Goal: Information Seeking & Learning: Learn about a topic

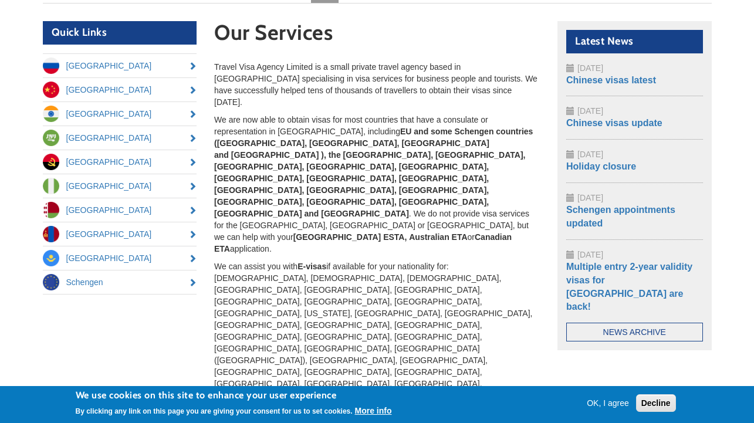
scroll to position [96, 0]
click at [605, 76] on link "Chinese visas latest" at bounding box center [612, 80] width 90 height 10
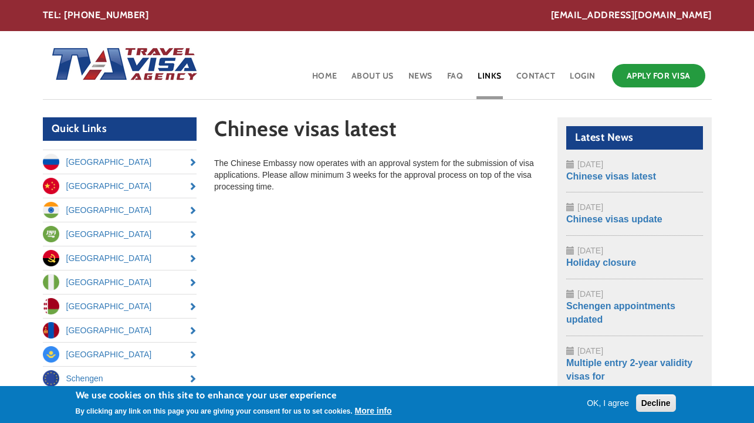
click at [493, 73] on link "Links" at bounding box center [490, 80] width 26 height 38
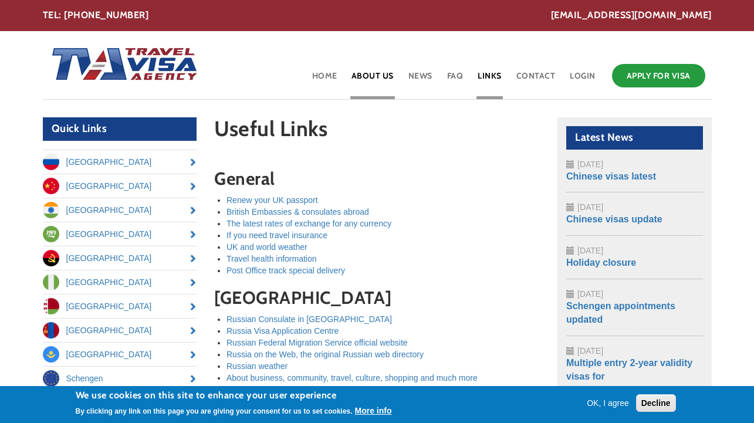
click at [370, 73] on link "About Us" at bounding box center [372, 80] width 45 height 38
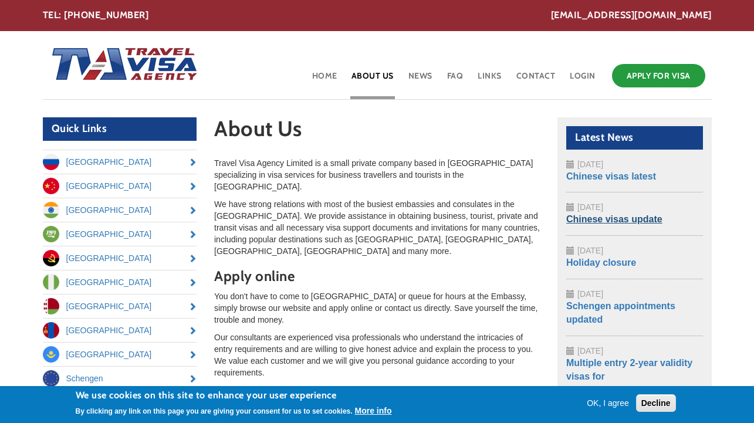
click at [585, 219] on link "Chinese visas update" at bounding box center [615, 219] width 96 height 10
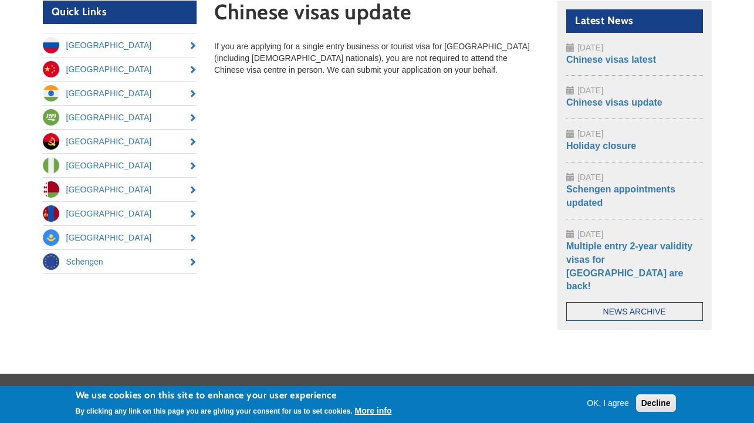
scroll to position [117, 0]
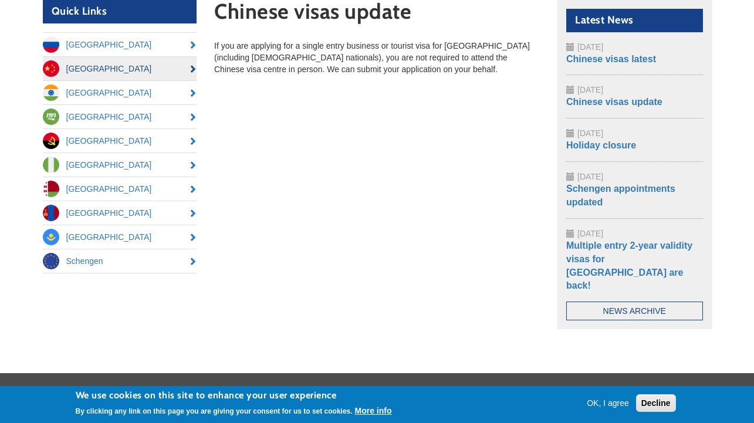
click at [80, 60] on link "[GEOGRAPHIC_DATA]" at bounding box center [120, 68] width 154 height 23
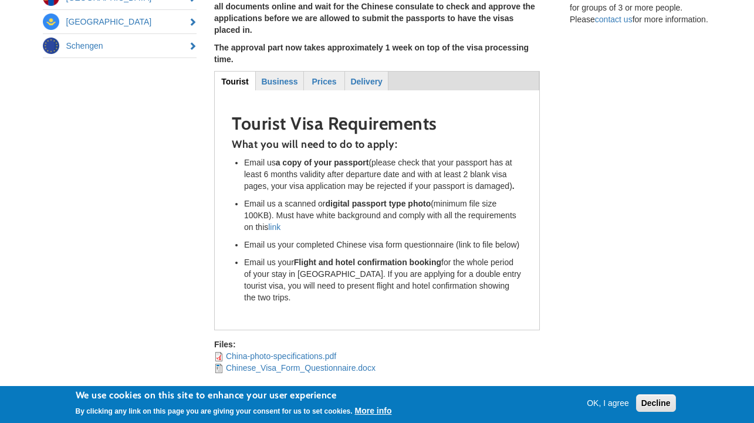
scroll to position [334, 0]
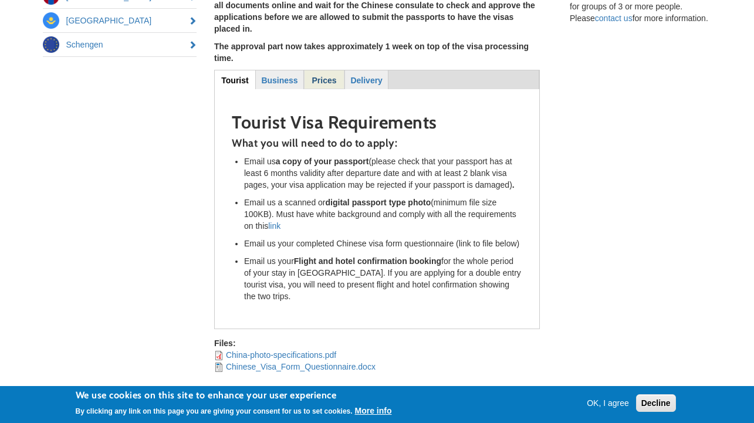
click at [322, 76] on strong "Prices" at bounding box center [324, 80] width 25 height 9
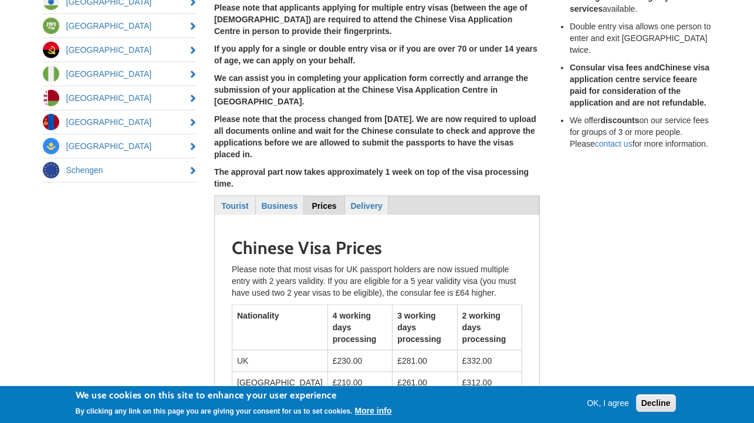
scroll to position [243, 0]
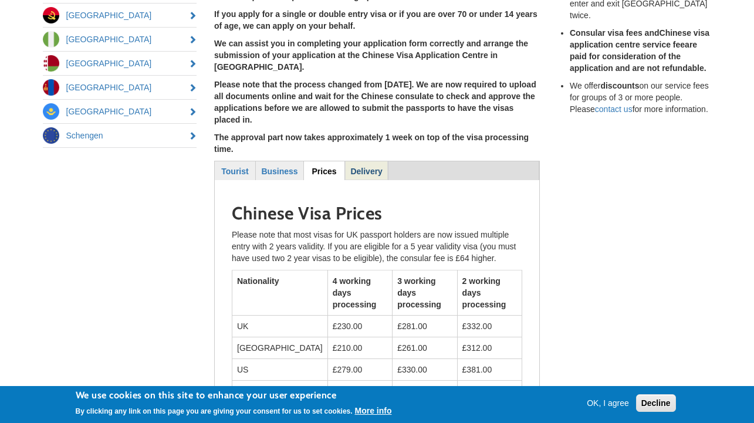
click at [365, 167] on strong "Delivery" at bounding box center [366, 171] width 32 height 9
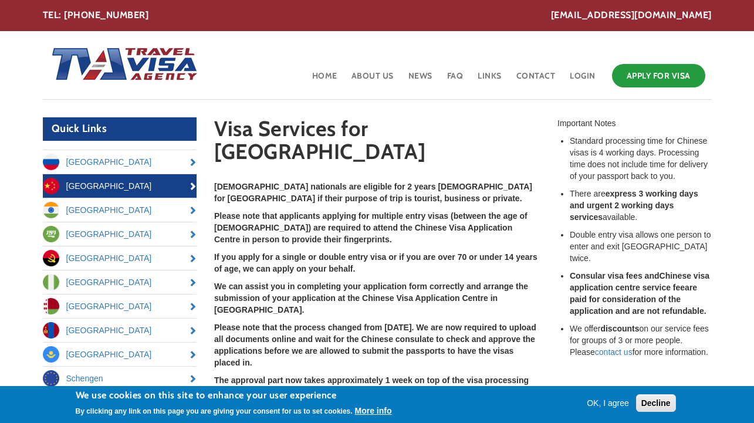
scroll to position [0, 0]
